Goal: Information Seeking & Learning: Check status

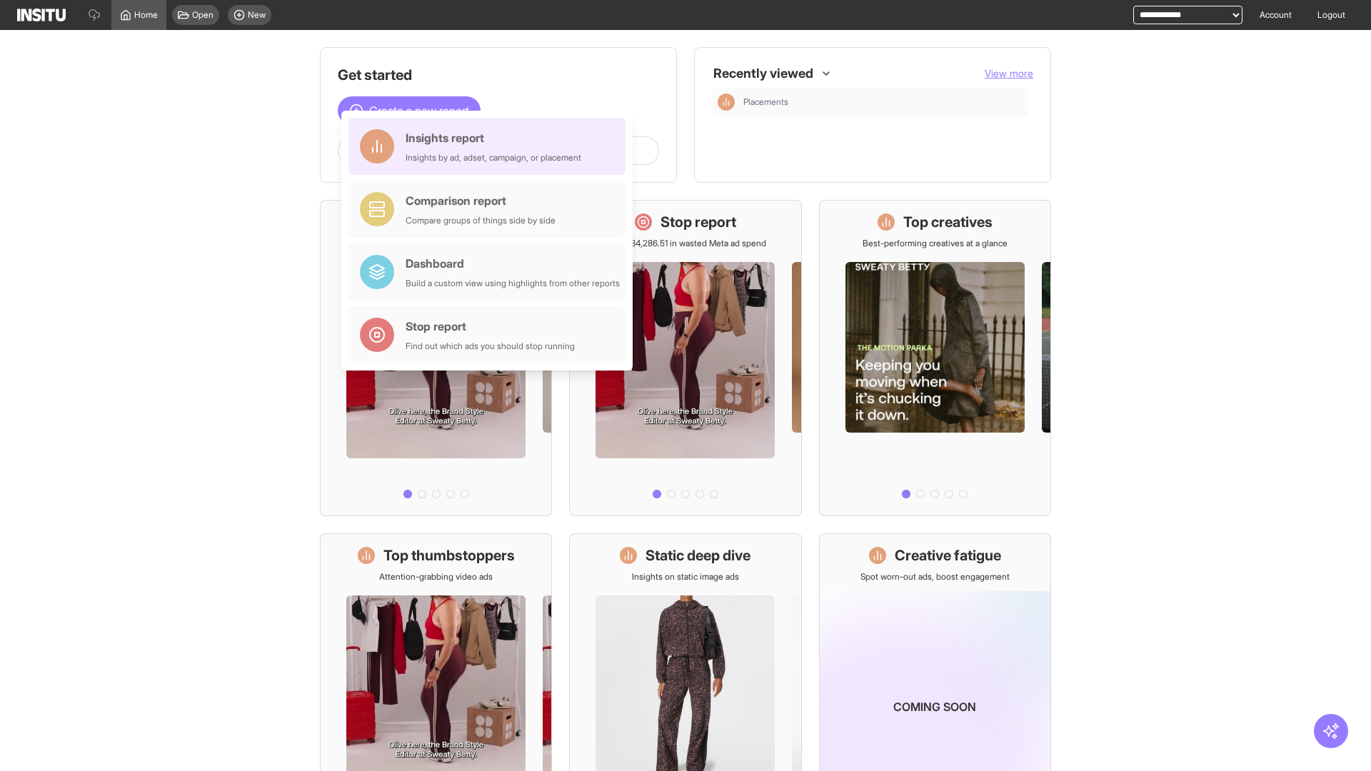
click at [490, 146] on div "Insights report Insights by ad, adset, campaign, or placement" at bounding box center [494, 146] width 176 height 34
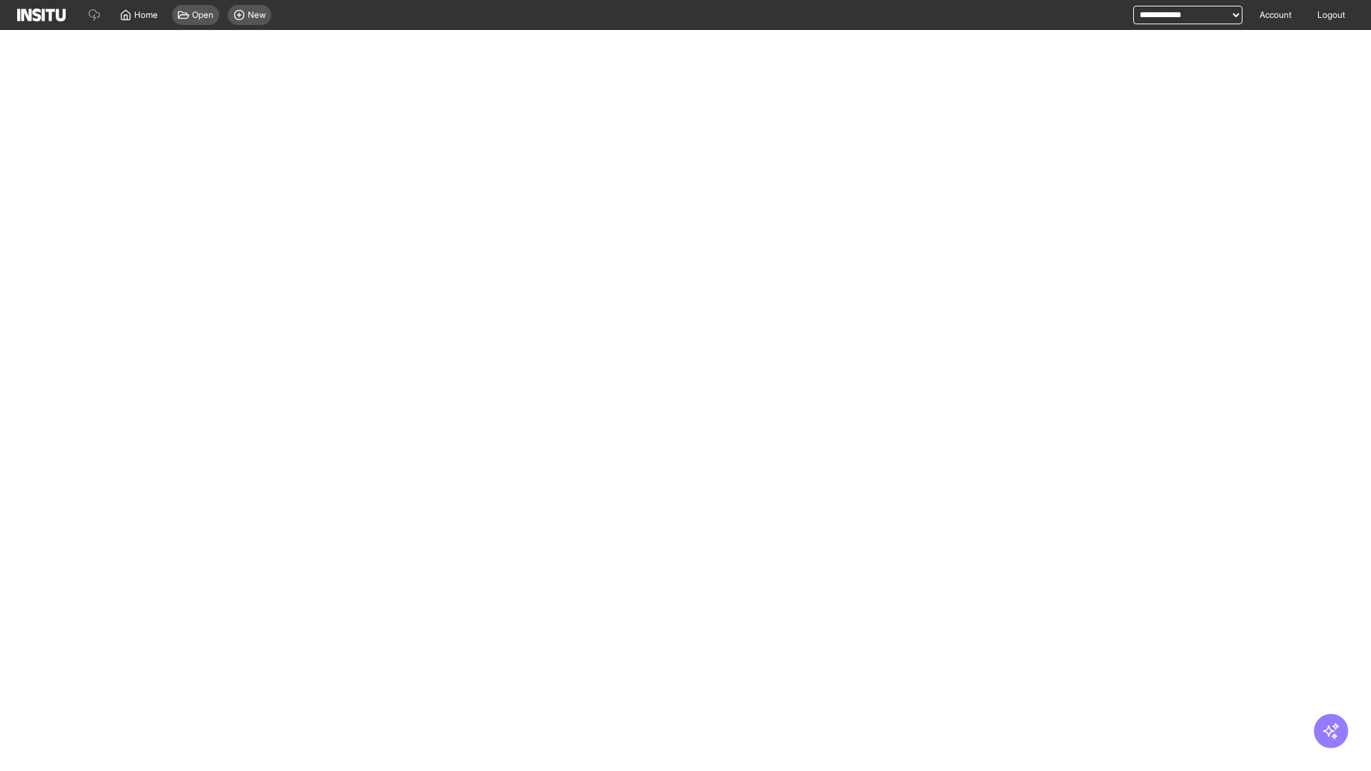
select select "**"
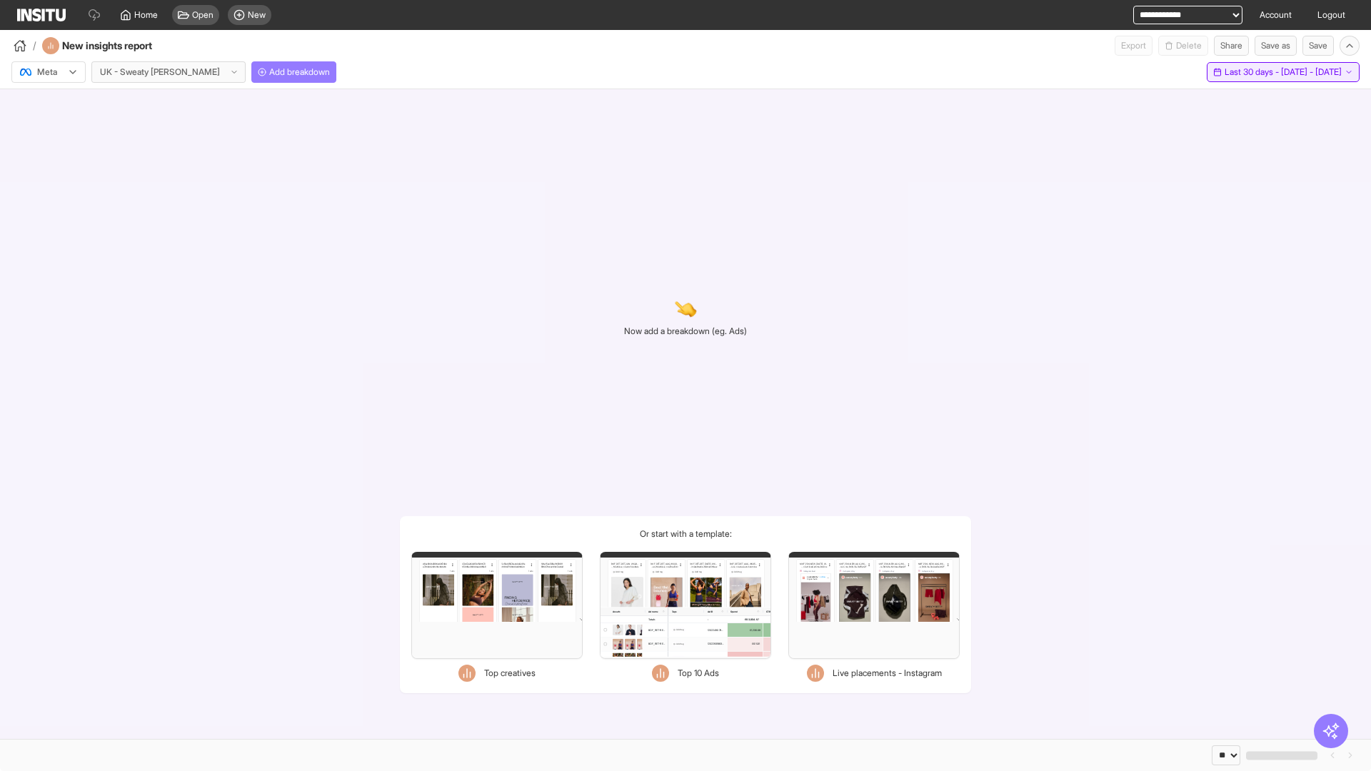
click at [1262, 72] on span "Last 30 days - [DATE] - [DATE]" at bounding box center [1282, 71] width 117 height 11
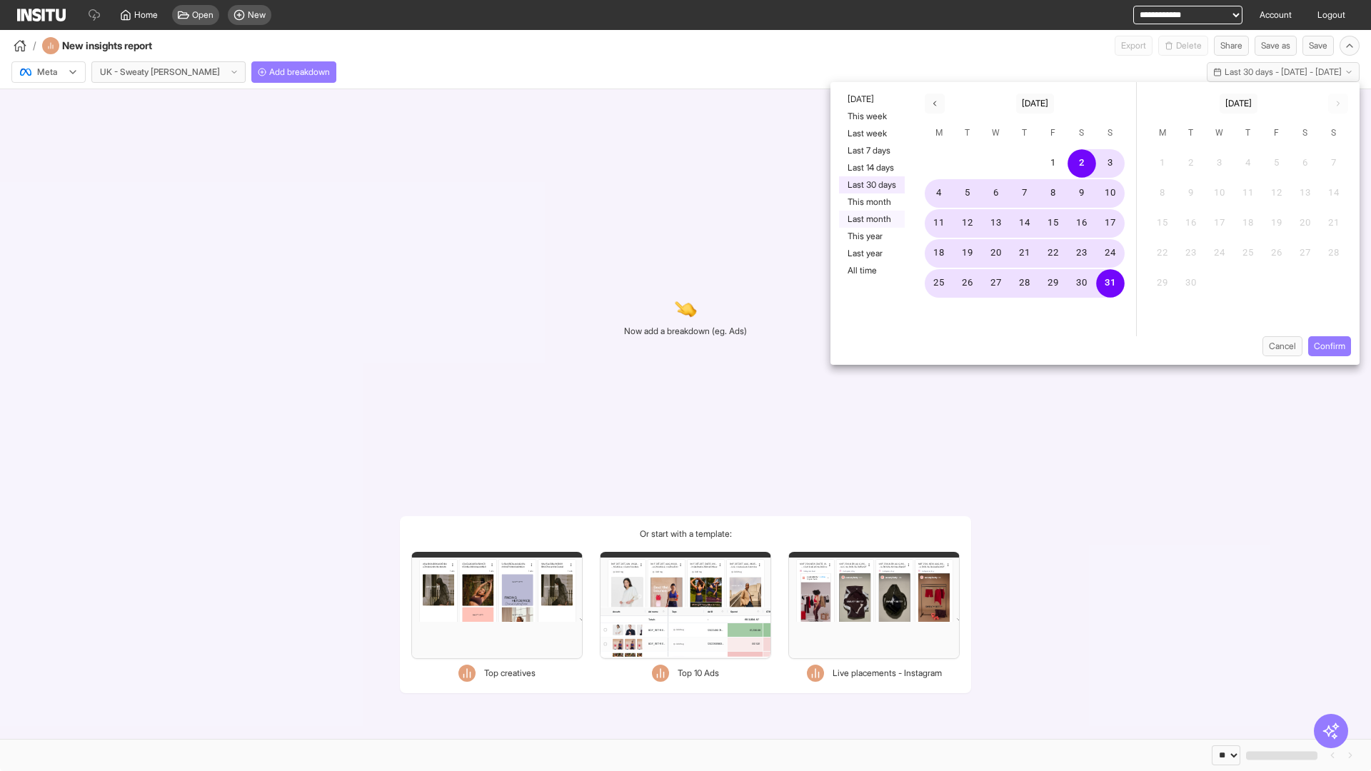
click at [870, 219] on button "Last month" at bounding box center [872, 219] width 66 height 17
